Goal: Information Seeking & Learning: Learn about a topic

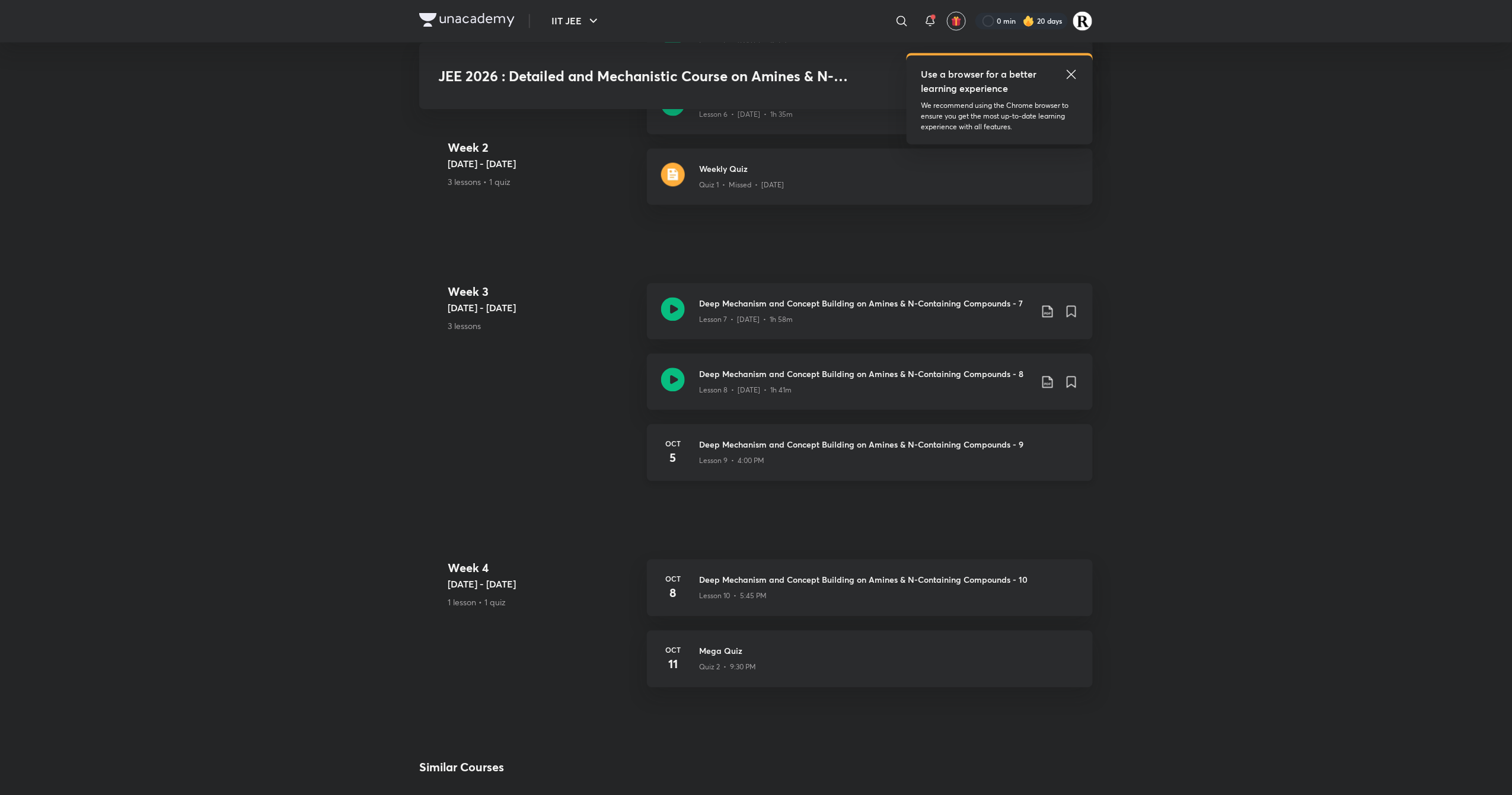
scroll to position [1114, 0]
click at [675, 378] on icon at bounding box center [674, 384] width 24 height 24
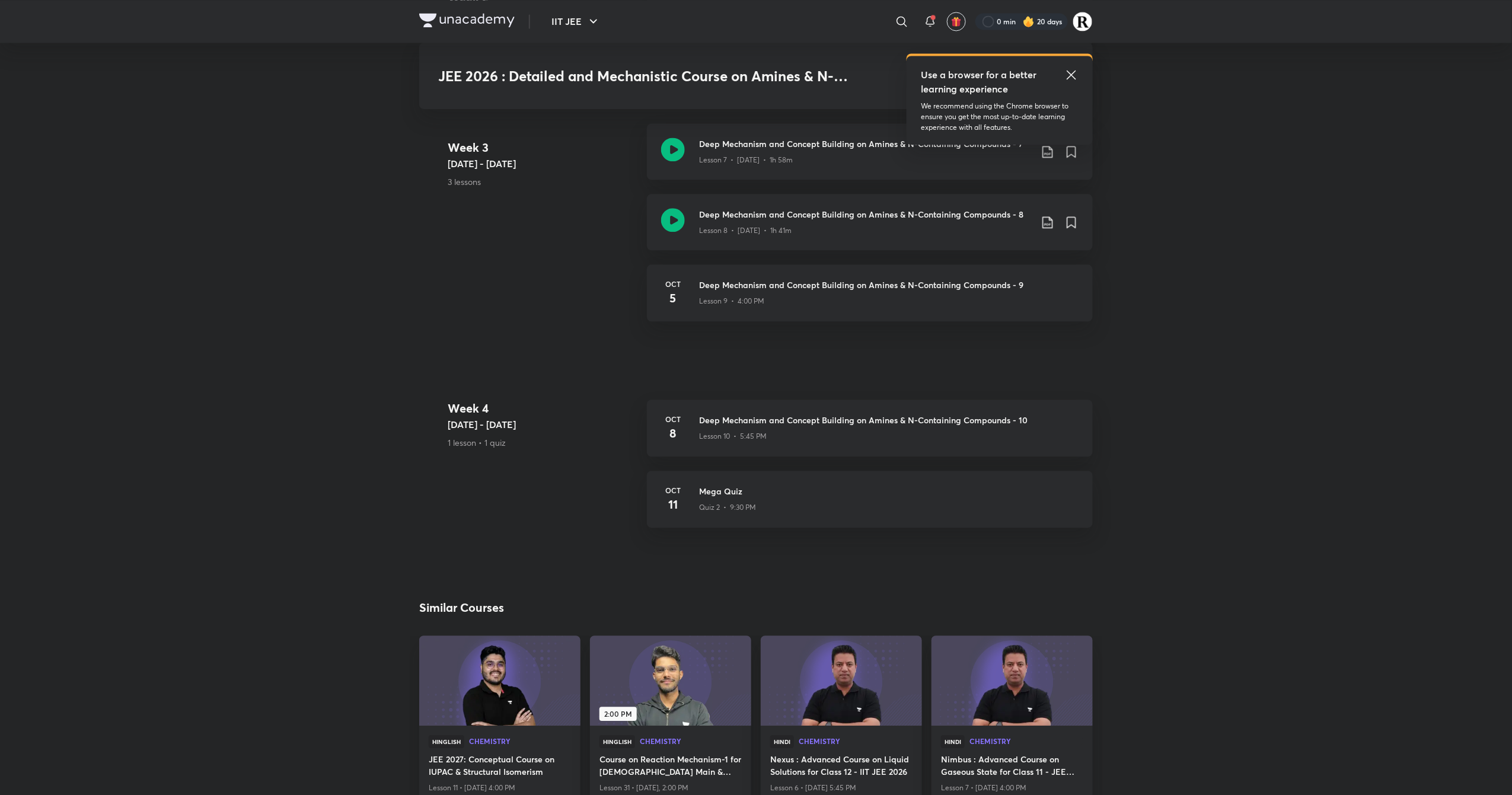
scroll to position [1267, 0]
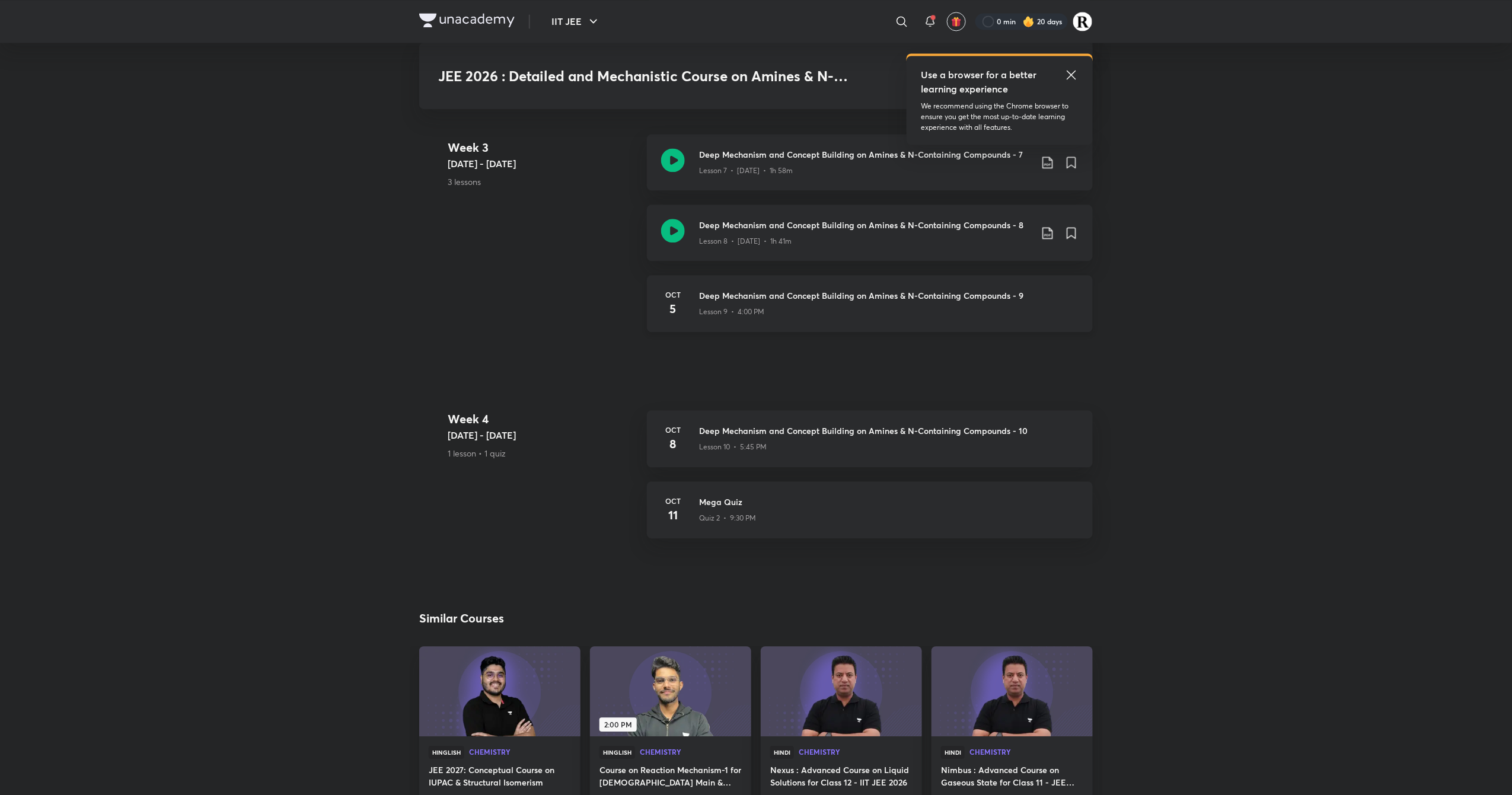
click at [674, 305] on h4 "5" at bounding box center [674, 309] width 24 height 18
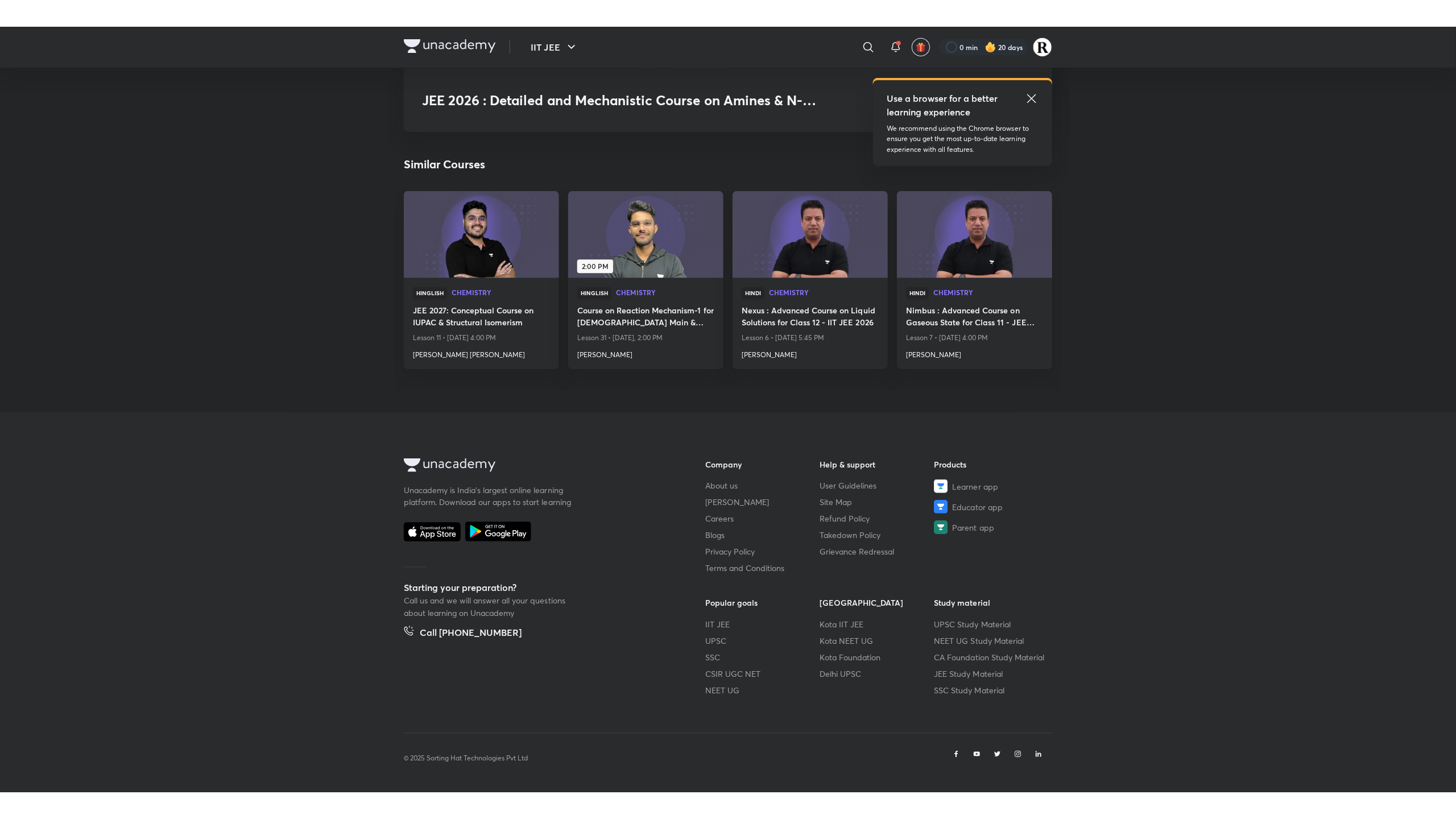
scroll to position [1615, 0]
